Goal: Task Accomplishment & Management: Use online tool/utility

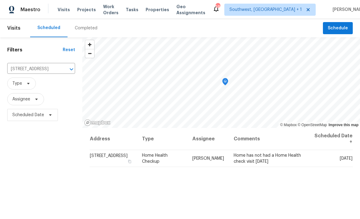
click at [31, 66] on input "[STREET_ADDRESS]" at bounding box center [32, 68] width 51 height 9
type input "18019"
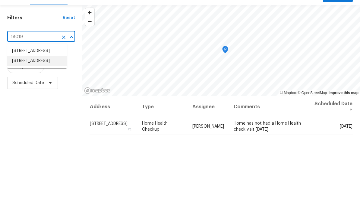
click at [32, 88] on li "[STREET_ADDRESS]" at bounding box center [37, 93] width 60 height 10
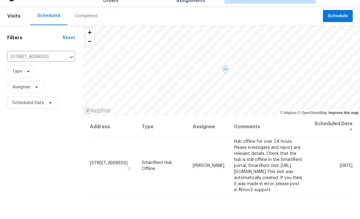
click at [0, 0] on icon at bounding box center [0, 0] width 0 height 0
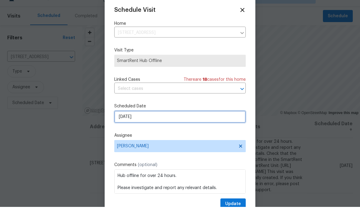
click at [167, 130] on input "[DATE]" at bounding box center [180, 129] width 132 height 12
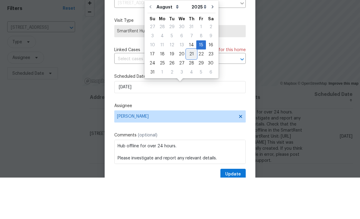
click at [190, 91] on div "21" at bounding box center [192, 95] width 10 height 8
type input "[DATE]"
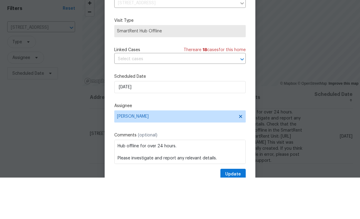
scroll to position [20, 0]
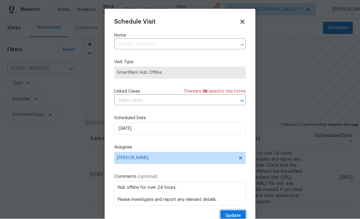
click at [235, 214] on span "Update" at bounding box center [233, 216] width 16 height 8
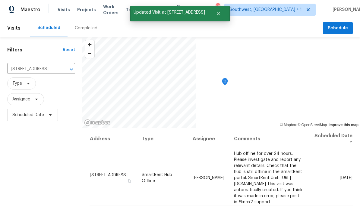
scroll to position [0, 0]
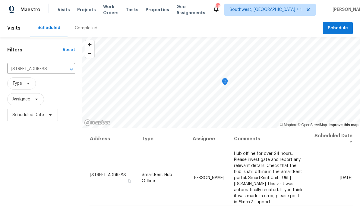
click at [31, 66] on input "[STREET_ADDRESS]" at bounding box center [32, 68] width 51 height 9
type input "18978 mcg"
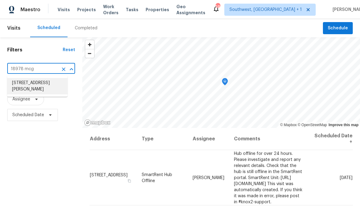
click at [25, 85] on li "[STREET_ADDRESS][PERSON_NAME]" at bounding box center [37, 86] width 60 height 16
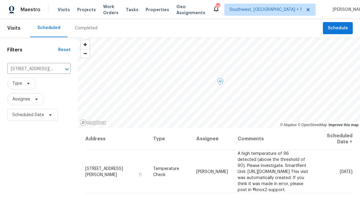
click at [0, 0] on icon at bounding box center [0, 0] width 0 height 0
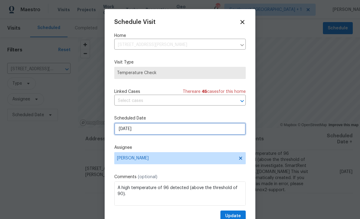
click at [161, 131] on input "[DATE]" at bounding box center [180, 129] width 132 height 12
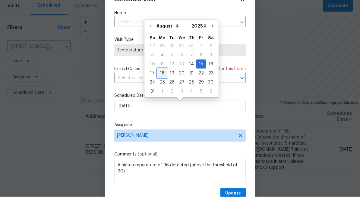
click at [162, 91] on div "18" at bounding box center [163, 95] width 10 height 8
type input "[DATE]"
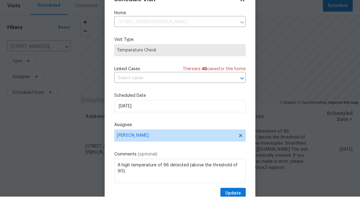
scroll to position [20, 0]
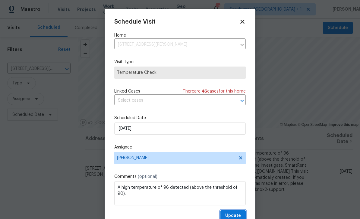
click at [236, 215] on span "Update" at bounding box center [233, 216] width 16 height 8
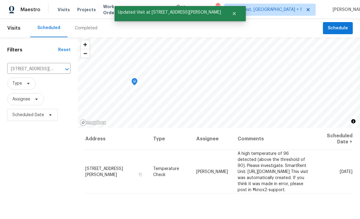
scroll to position [0, 0]
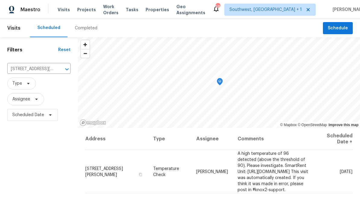
click at [24, 70] on input "[STREET_ADDRESS][PERSON_NAME]" at bounding box center [30, 68] width 46 height 9
type input "1427 e gat"
click at [24, 83] on li "[STREET_ADDRESS]" at bounding box center [38, 83] width 62 height 10
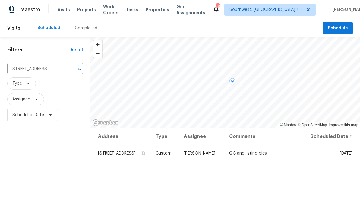
click at [0, 0] on icon at bounding box center [0, 0] width 0 height 0
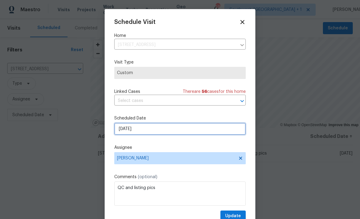
click at [159, 130] on input "[DATE]" at bounding box center [180, 129] width 132 height 12
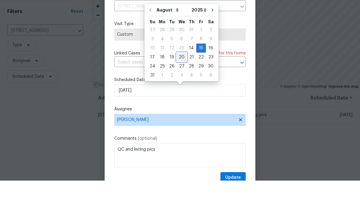
click at [180, 91] on div "20" at bounding box center [182, 95] width 10 height 8
type input "[DATE]"
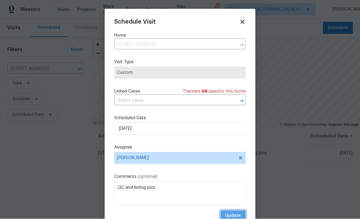
click at [235, 214] on span "Update" at bounding box center [233, 216] width 16 height 8
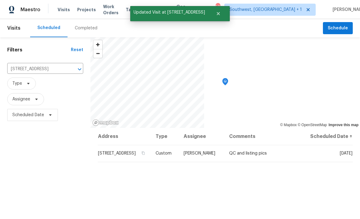
scroll to position [0, 0]
click at [85, 11] on span "Projects" at bounding box center [86, 10] width 19 height 6
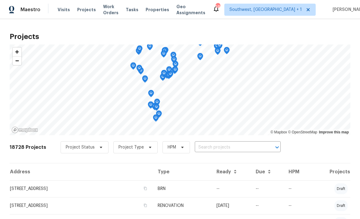
click at [234, 148] on input "text" at bounding box center [229, 146] width 69 height 9
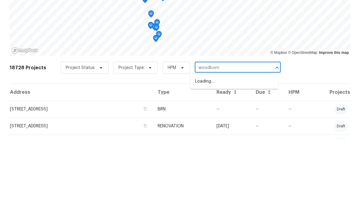
type input "woodborne"
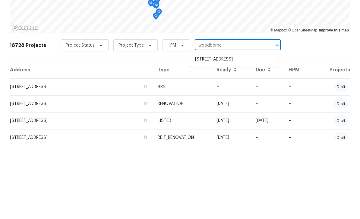
scroll to position [21, 0]
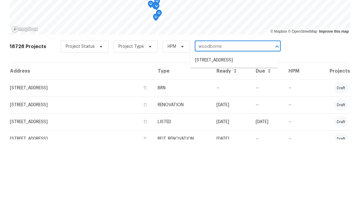
click at [241, 135] on li "[STREET_ADDRESS]" at bounding box center [234, 140] width 88 height 10
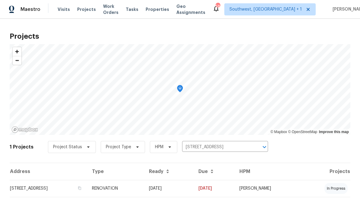
click at [194, 190] on td "[DATE]" at bounding box center [168, 188] width 49 height 17
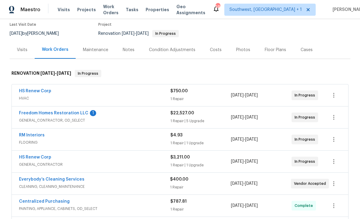
scroll to position [52, 0]
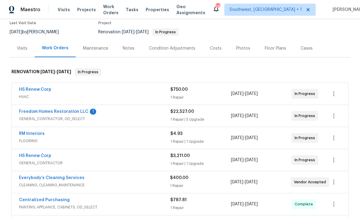
click at [40, 111] on link "Freedom Homes Restoration LLC" at bounding box center [53, 111] width 69 height 4
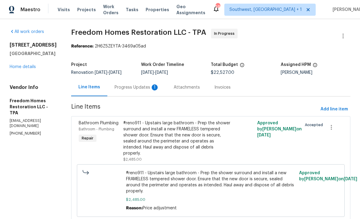
click at [139, 88] on div "Progress Updates 1" at bounding box center [137, 87] width 45 height 6
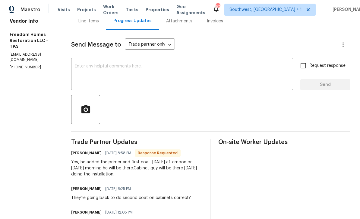
scroll to position [66, 0]
click at [78, 66] on textarea at bounding box center [182, 74] width 215 height 21
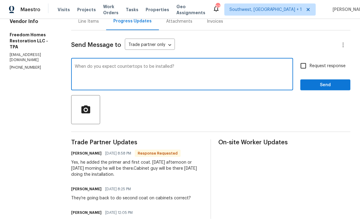
type textarea "When do you expect countertops to be installed?"
click at [306, 64] on input "Request response" at bounding box center [303, 65] width 13 height 13
checkbox input "true"
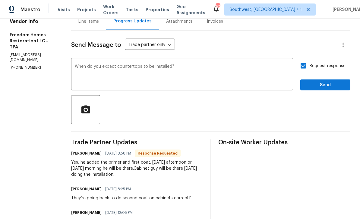
scroll to position [0, 0]
click at [80, 66] on textarea "When do you expect countertops to be installed?" at bounding box center [182, 74] width 215 height 21
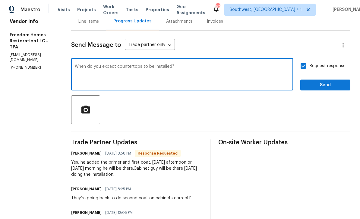
scroll to position [0, 0]
type textarea "Thank you. When do you expect countertops to be installed?"
click at [329, 82] on span "Send" at bounding box center [325, 85] width 40 height 8
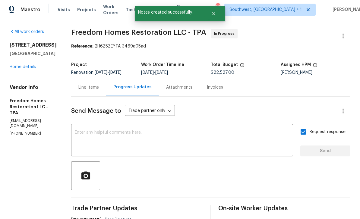
click at [22, 65] on link "Home details" at bounding box center [23, 67] width 26 height 4
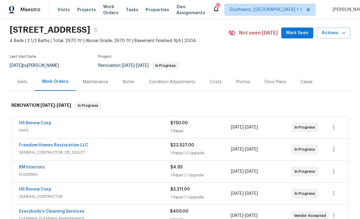
scroll to position [25, 0]
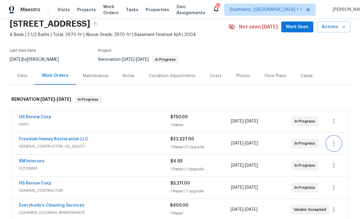
click at [339, 143] on button "button" at bounding box center [334, 143] width 14 height 14
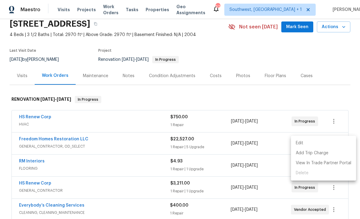
click at [307, 142] on li "Edit" at bounding box center [323, 143] width 65 height 10
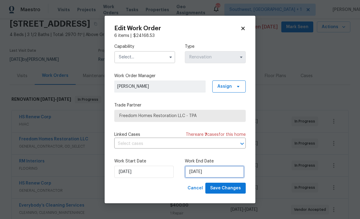
click at [216, 171] on input "[DATE]" at bounding box center [214, 171] width 59 height 12
select select "7"
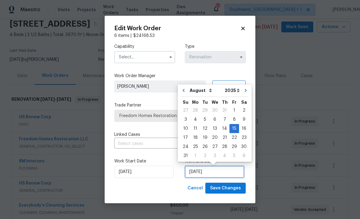
scroll to position [0, 0]
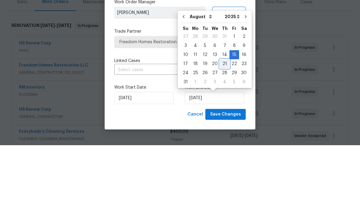
click at [224, 133] on div "21" at bounding box center [225, 137] width 10 height 8
type input "[DATE]"
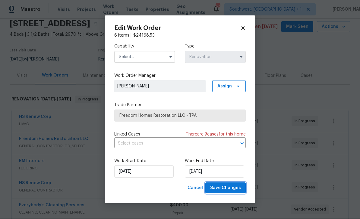
click at [237, 190] on span "Save Changes" at bounding box center [225, 188] width 31 height 8
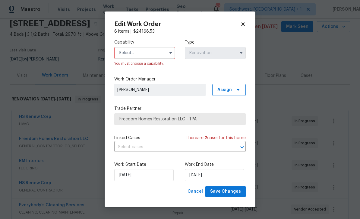
click at [141, 56] on input "text" at bounding box center [144, 53] width 61 height 12
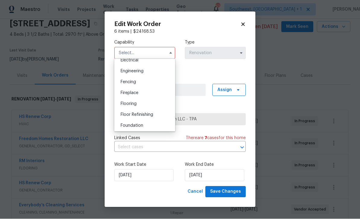
scroll to position [238, 0]
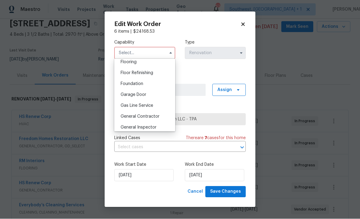
click at [158, 114] on span "General Contractor" at bounding box center [140, 116] width 39 height 4
type input "General Contractor"
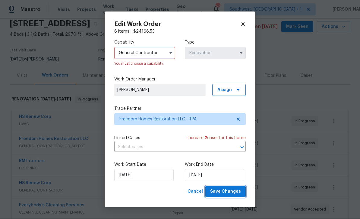
click at [230, 193] on span "Save Changes" at bounding box center [225, 192] width 31 height 8
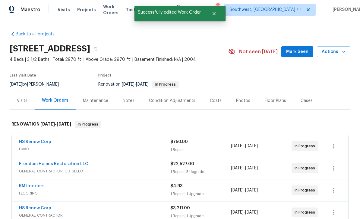
scroll to position [0, 0]
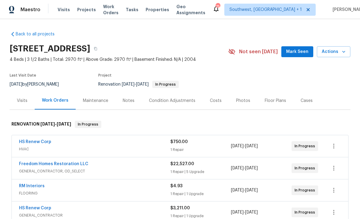
click at [62, 11] on span "Visits" at bounding box center [64, 10] width 12 height 6
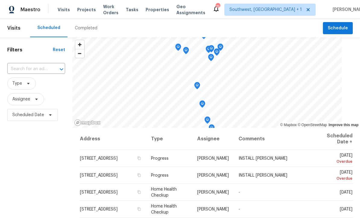
click at [38, 69] on input "text" at bounding box center [27, 68] width 41 height 9
type input "3527 65"
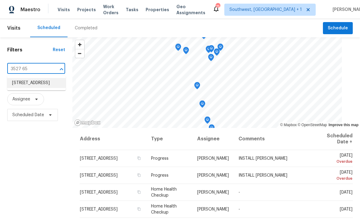
click at [23, 85] on li "3527 65th Avenue Cir E, Sarasota, FL 34243" at bounding box center [36, 83] width 59 height 10
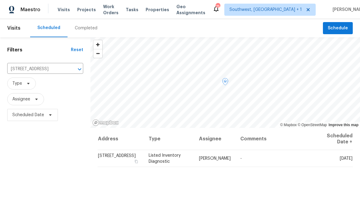
click at [0, 0] on icon at bounding box center [0, 0] width 0 height 0
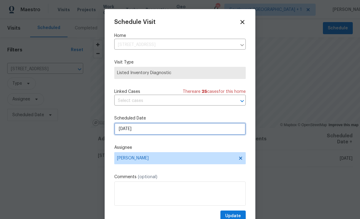
click at [151, 132] on input "8/14/2025" at bounding box center [180, 129] width 132 height 12
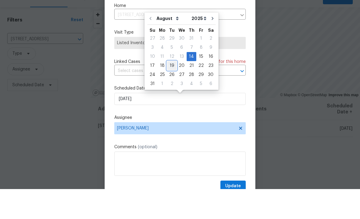
click at [170, 91] on div "19" at bounding box center [172, 95] width 10 height 8
type input "8/19/2025"
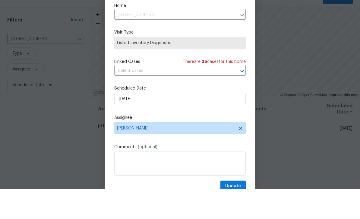
scroll to position [20, 0]
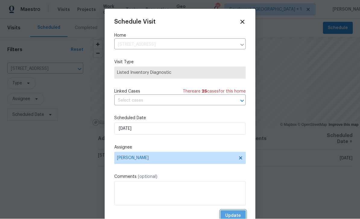
click at [236, 214] on span "Update" at bounding box center [233, 216] width 16 height 8
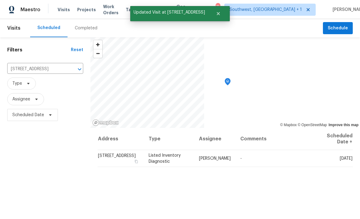
scroll to position [0, 0]
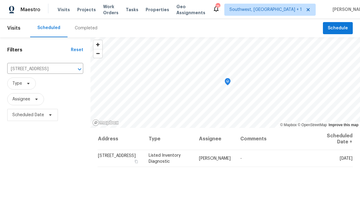
click at [25, 69] on input "3527 65th Avenue Cir E, Sarasota, FL 34243" at bounding box center [36, 68] width 59 height 9
type input "1181 burg"
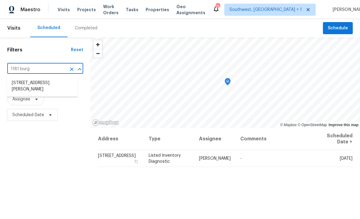
click at [19, 88] on li "1181 Burgos Dr # 406, Sarasota, FL 34238" at bounding box center [42, 86] width 71 height 16
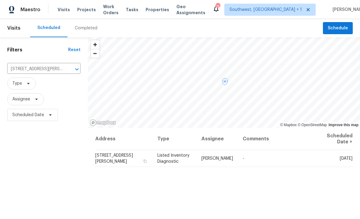
click at [0, 0] on icon at bounding box center [0, 0] width 0 height 0
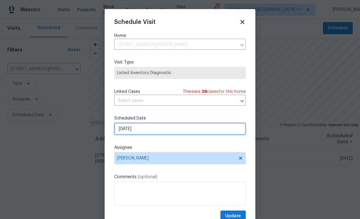
click at [166, 128] on input "8/14/2025" at bounding box center [180, 129] width 132 height 12
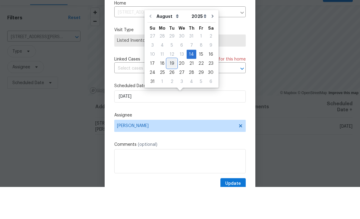
click at [171, 91] on div "19" at bounding box center [172, 95] width 10 height 8
type input "8/19/2025"
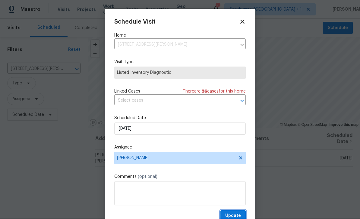
click at [236, 215] on span "Update" at bounding box center [233, 216] width 16 height 8
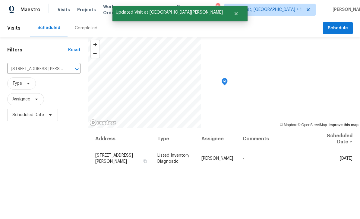
scroll to position [0, 0]
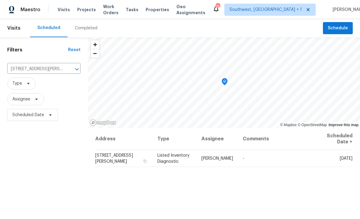
click at [38, 72] on input "1181 Burgos Dr # 406, Sarasota, FL 34238" at bounding box center [35, 68] width 56 height 9
type input "507 cir"
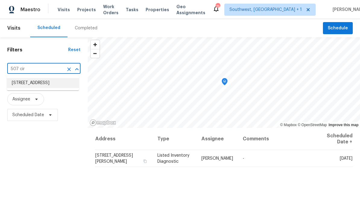
click at [50, 85] on li "507 Circlewood Dr Unit O2, Venice, FL 34293" at bounding box center [43, 83] width 72 height 10
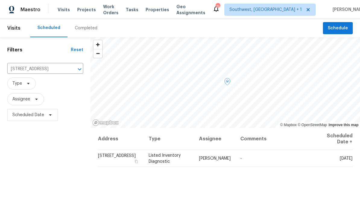
click at [0, 0] on icon at bounding box center [0, 0] width 0 height 0
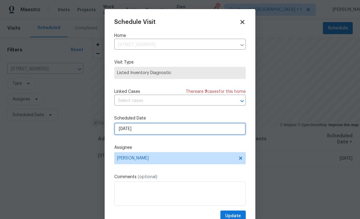
click at [159, 130] on input "[DATE]" at bounding box center [180, 129] width 132 height 12
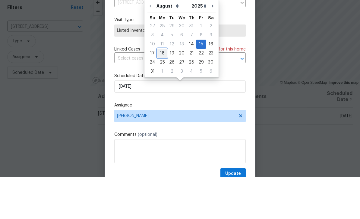
click at [162, 91] on div "18" at bounding box center [163, 95] width 10 height 8
type input "[DATE]"
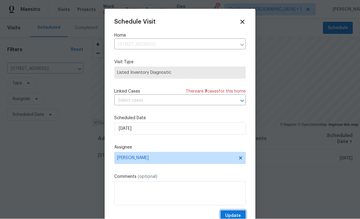
click at [234, 214] on span "Update" at bounding box center [233, 216] width 16 height 8
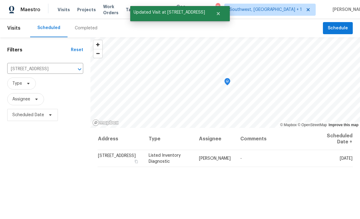
click at [166, 208] on div "Address Type Assignee Comments Scheduled Date ↑ 507 Circlewood Dr Unit O2, Veni…" at bounding box center [226, 215] width 270 height 175
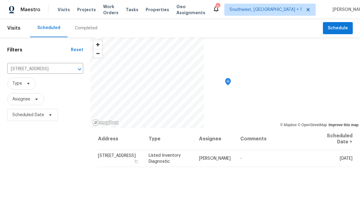
scroll to position [0, 0]
click at [24, 71] on input "507 Circlewood Dr Unit O2, Venice, FL 34293" at bounding box center [36, 68] width 59 height 9
type input "213 sw"
click at [39, 81] on li "[STREET_ADDRESS]" at bounding box center [42, 83] width 70 height 10
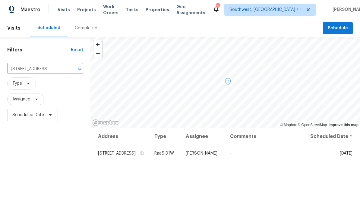
click at [0, 0] on icon at bounding box center [0, 0] width 0 height 0
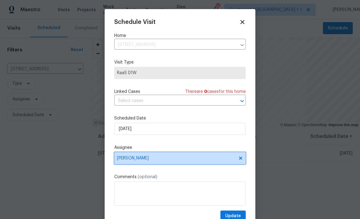
click at [184, 160] on span "[PERSON_NAME]" at bounding box center [176, 157] width 118 height 5
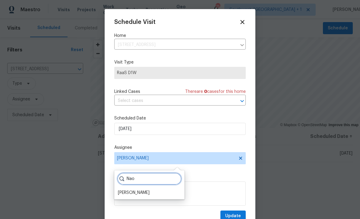
type input "Nao"
click at [144, 193] on div "[PERSON_NAME]" at bounding box center [134, 192] width 32 height 6
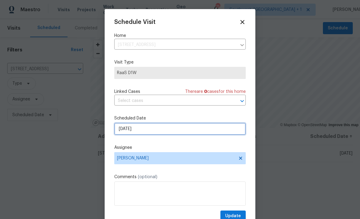
click at [190, 129] on input "8/14/2025" at bounding box center [180, 129] width 132 height 12
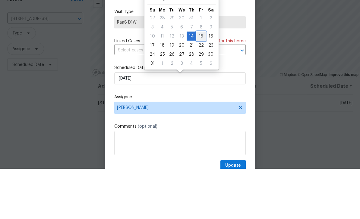
click at [200, 82] on div "15" at bounding box center [201, 86] width 10 height 8
type input "[DATE]"
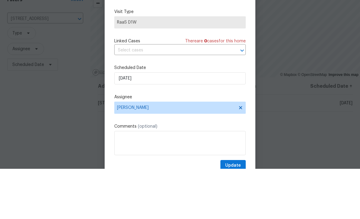
scroll to position [20, 0]
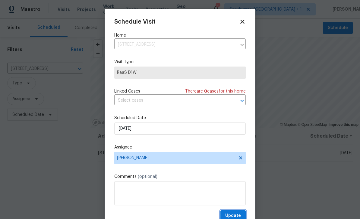
click at [231, 215] on span "Update" at bounding box center [233, 216] width 16 height 8
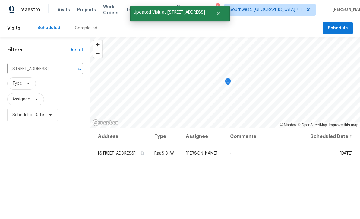
click at [72, 66] on icon "Clear" at bounding box center [72, 69] width 6 height 6
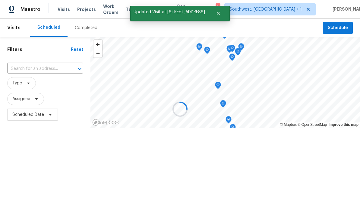
scroll to position [0, 0]
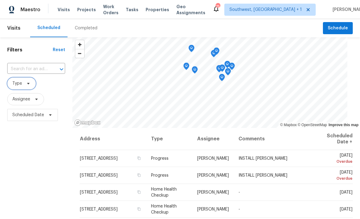
click at [28, 83] on icon at bounding box center [28, 83] width 5 height 5
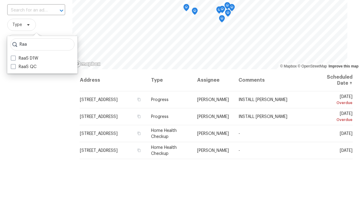
type input "Raa"
click at [11, 114] on span at bounding box center [13, 116] width 5 height 5
click at [11, 114] on input "RaaS D1W" at bounding box center [13, 116] width 4 height 4
checkbox input "true"
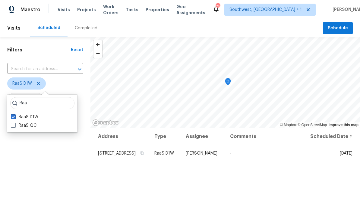
click at [35, 171] on div "Filters Reset ​ RaaS D1W Assignee Scheduled Date" at bounding box center [45, 169] width 91 height 265
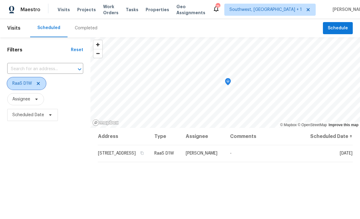
click at [40, 85] on icon at bounding box center [38, 83] width 3 height 3
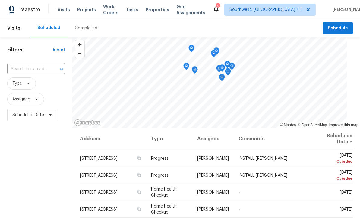
click at [81, 11] on span "Projects" at bounding box center [86, 10] width 19 height 6
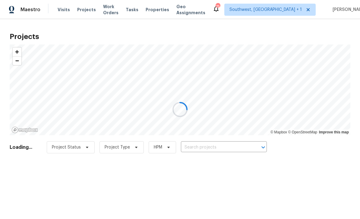
click at [213, 146] on div at bounding box center [180, 109] width 360 height 219
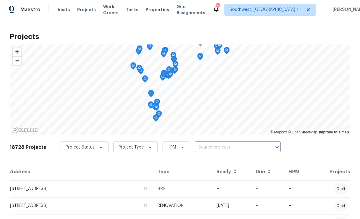
click at [213, 148] on input "text" at bounding box center [229, 146] width 69 height 9
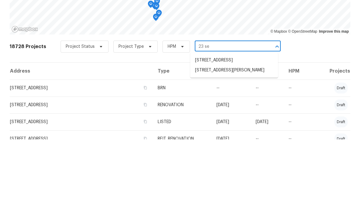
scroll to position [21, 0]
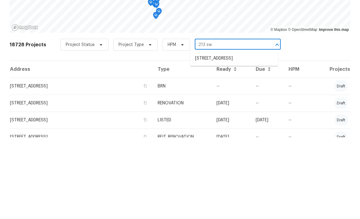
type input "213 sw"
click at [238, 135] on li "[STREET_ADDRESS]" at bounding box center [234, 140] width 88 height 10
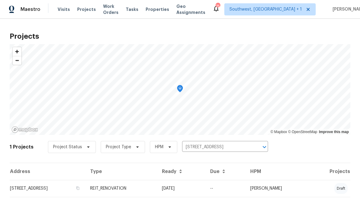
click at [193, 196] on td "[DATE]" at bounding box center [181, 188] width 48 height 17
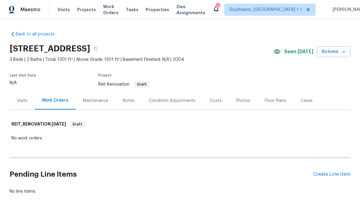
scroll to position [16, 0]
click at [327, 171] on div "Create Line Item" at bounding box center [332, 174] width 37 height 6
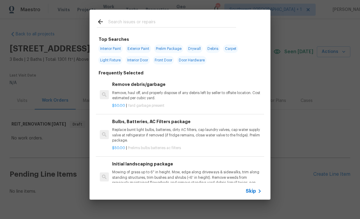
click at [252, 194] on div "Skip" at bounding box center [255, 190] width 18 height 7
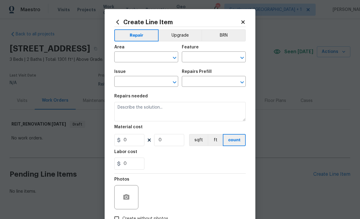
click at [137, 59] on input "text" at bounding box center [137, 57] width 47 height 9
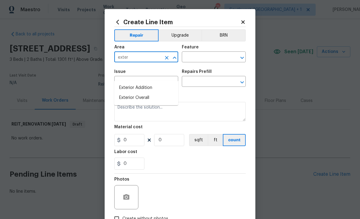
click at [145, 93] on li "Exterior Overall" at bounding box center [146, 98] width 64 height 10
type input "Exterior Overall"
click at [209, 54] on input "text" at bounding box center [205, 57] width 47 height 9
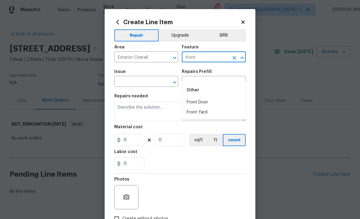
click at [199, 97] on li "Front Door" at bounding box center [214, 102] width 64 height 10
type input "Front Door"
click at [158, 83] on input "text" at bounding box center [137, 81] width 47 height 9
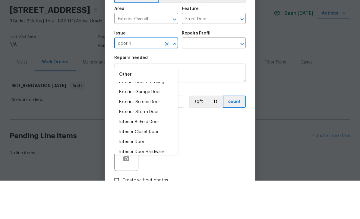
scroll to position [0, 0]
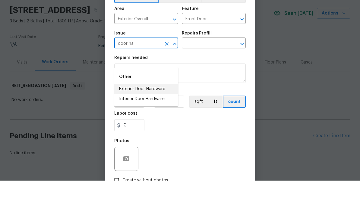
click at [161, 122] on li "Exterior Door Hardware" at bounding box center [146, 127] width 64 height 10
type input "Exterior Door Hardware"
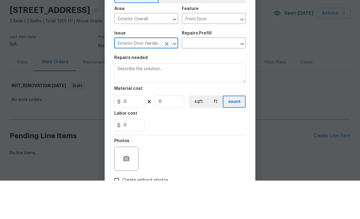
click at [214, 77] on input "text" at bounding box center [205, 81] width 47 height 9
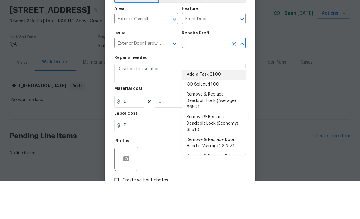
click at [214, 108] on li "Add a Task $1.00" at bounding box center [214, 113] width 64 height 10
type input "Add a Task $1.00"
type input "Interior Door"
type textarea "HPM to detail"
type input "1"
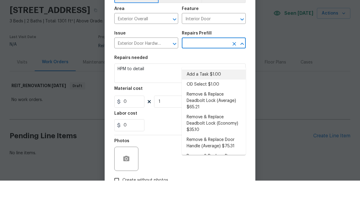
type input "Add a Task $1.00"
type input "1"
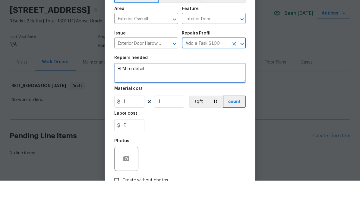
click at [187, 102] on textarea "HPM to detail" at bounding box center [180, 111] width 132 height 19
type textarea "H"
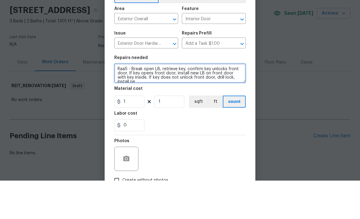
scroll to position [1, 0]
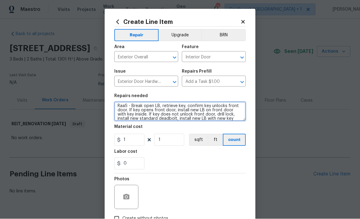
type textarea "RaaS - Break open LB, retrieve key, confirm key unlocks front door. If key open…"
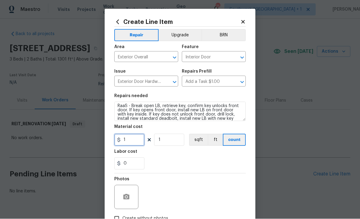
click at [138, 143] on input "1" at bounding box center [129, 140] width 30 height 12
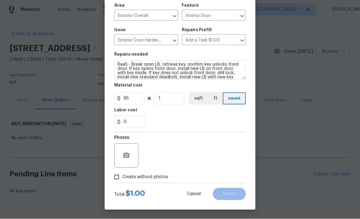
scroll to position [43, 0]
type input "85"
click at [112, 179] on input "Create without photos" at bounding box center [116, 176] width 11 height 11
checkbox input "true"
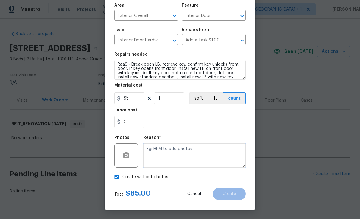
click at [211, 156] on textarea at bounding box center [194, 155] width 103 height 24
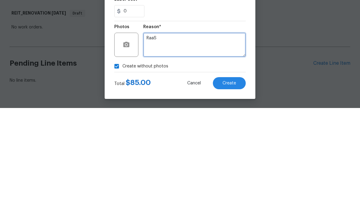
type textarea "RaaS"
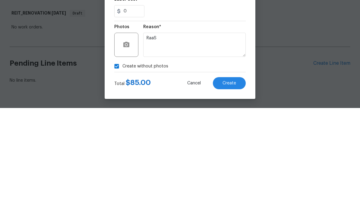
click at [230, 192] on span "Create" at bounding box center [230, 194] width 14 height 5
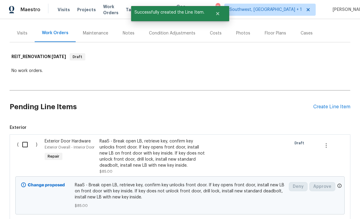
scroll to position [68, 0]
click at [21, 138] on input "checkbox" at bounding box center [27, 144] width 17 height 13
checkbox input "true"
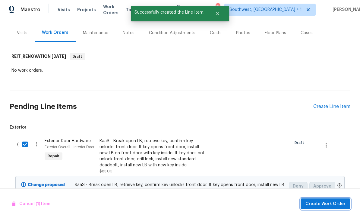
click at [325, 201] on span "Create Work Order" at bounding box center [326, 204] width 40 height 8
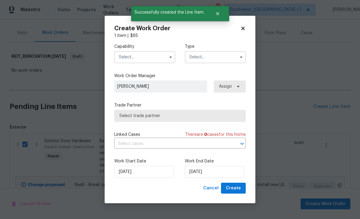
click at [137, 56] on input "text" at bounding box center [144, 57] width 61 height 12
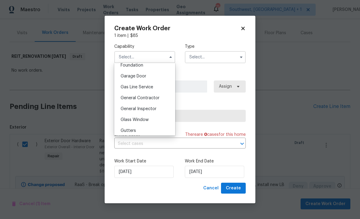
scroll to position [260, 0]
click at [160, 101] on div "General Contractor" at bounding box center [145, 98] width 58 height 11
type input "General Contractor"
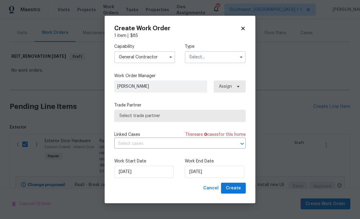
click at [214, 56] on input "text" at bounding box center [215, 57] width 61 height 12
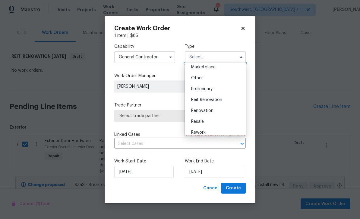
scroll to position [125, 0]
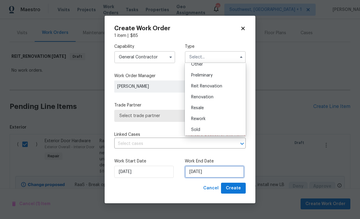
click at [222, 175] on input "8/14/2025" at bounding box center [214, 171] width 59 height 12
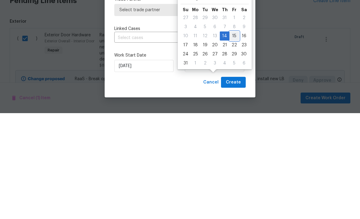
click at [232, 137] on div "15" at bounding box center [235, 141] width 10 height 8
type input "[DATE]"
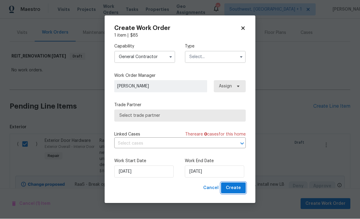
click at [235, 190] on span "Create" at bounding box center [233, 188] width 15 height 8
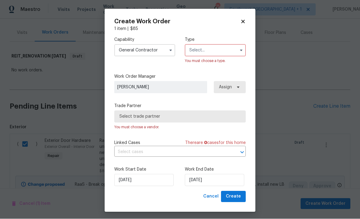
click at [203, 47] on input "text" at bounding box center [215, 50] width 61 height 12
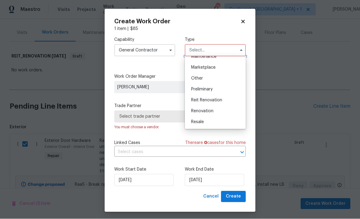
scroll to position [99, 0]
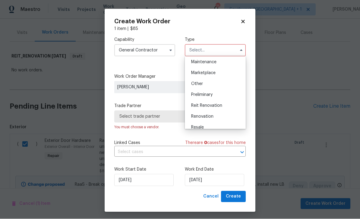
click at [201, 83] on span "Other" at bounding box center [197, 84] width 12 height 4
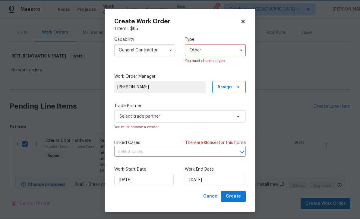
scroll to position [0, 0]
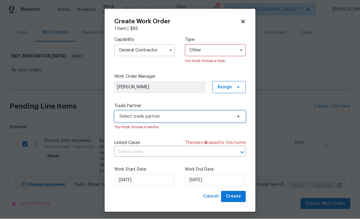
click at [210, 118] on span "Select trade partner" at bounding box center [176, 116] width 113 height 6
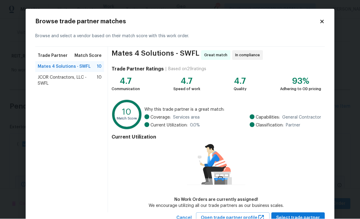
click at [322, 22] on icon at bounding box center [322, 21] width 5 height 5
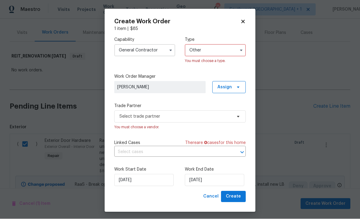
click at [224, 53] on input "Other" at bounding box center [215, 50] width 61 height 12
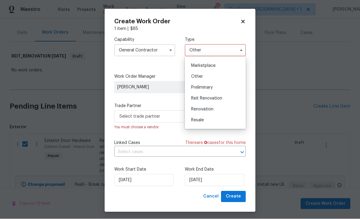
scroll to position [107, 0]
click at [212, 110] on span "Renovation" at bounding box center [202, 108] width 22 height 4
type input "Renovation"
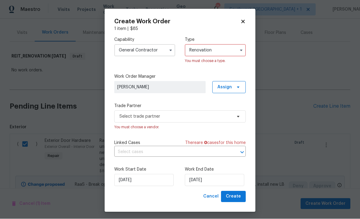
click at [173, 88] on span "[PERSON_NAME]" at bounding box center [159, 87] width 85 height 6
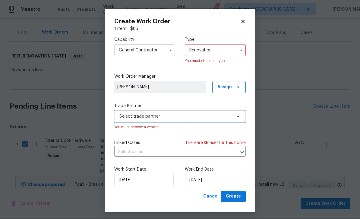
click at [186, 117] on span "Select trade partner" at bounding box center [176, 116] width 113 height 6
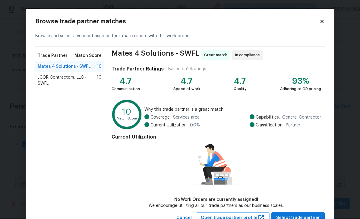
click at [321, 20] on icon at bounding box center [322, 21] width 5 height 5
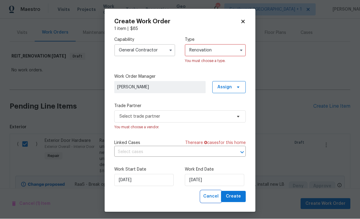
click at [214, 199] on span "Cancel" at bounding box center [210, 197] width 15 height 8
checkbox input "false"
